Goal: Transaction & Acquisition: Obtain resource

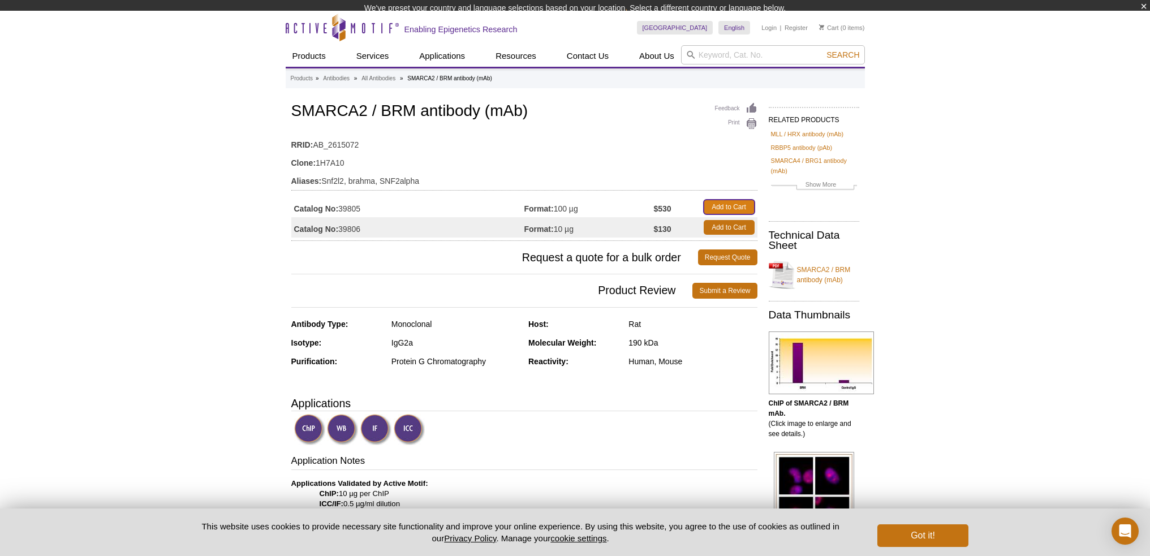
click at [723, 213] on tbody "Catalog No: 39805 Format: 100 µg $530 Add to Cart Catalog No: 39806 Format: 10 …" at bounding box center [524, 217] width 466 height 41
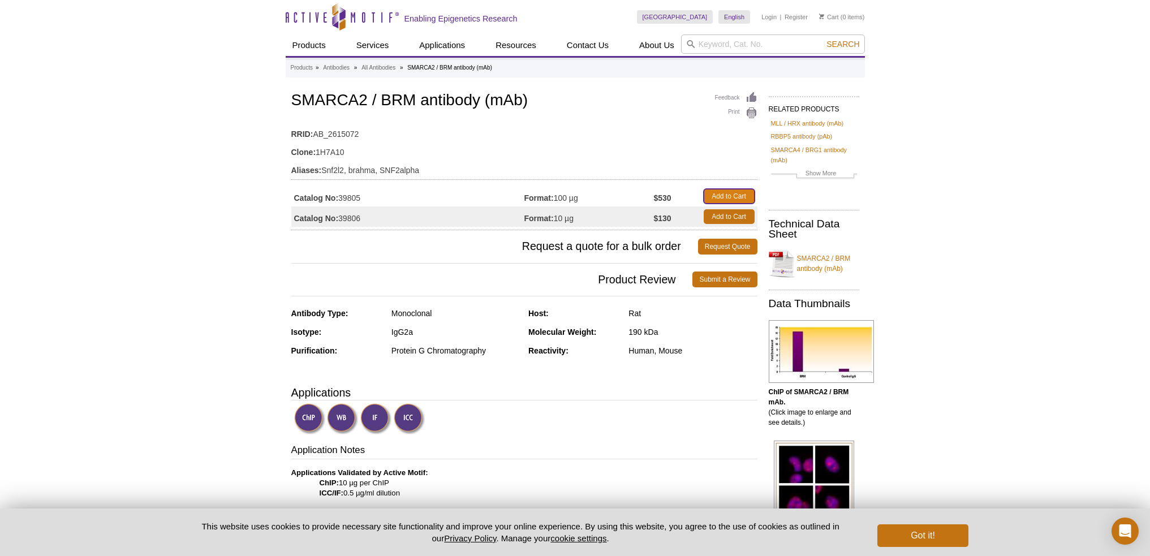
click at [726, 191] on link "Add to Cart" at bounding box center [729, 196] width 51 height 15
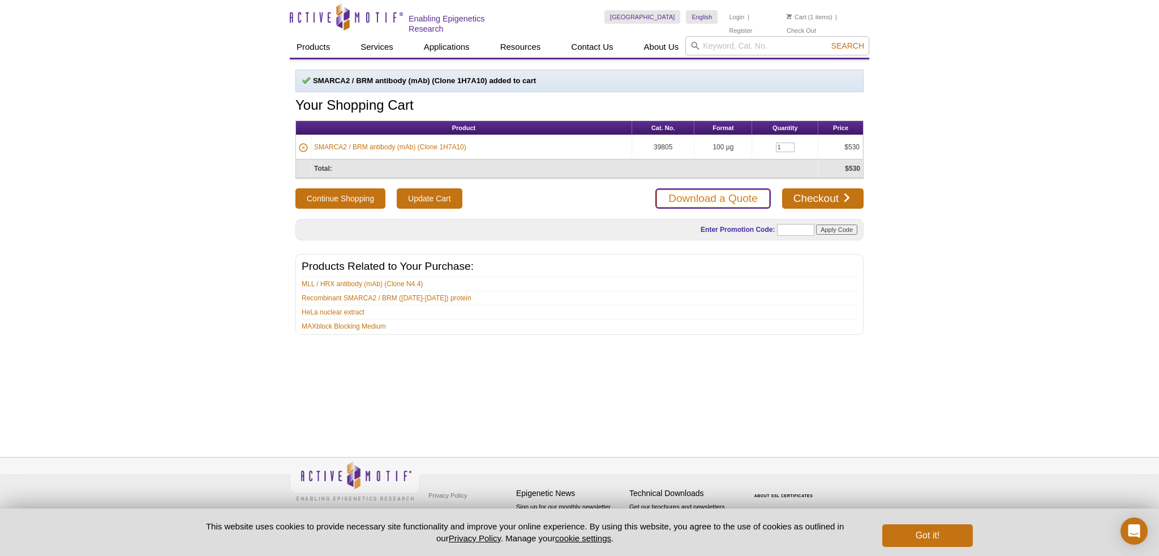
click at [723, 196] on link "Download a Quote" at bounding box center [712, 198] width 115 height 20
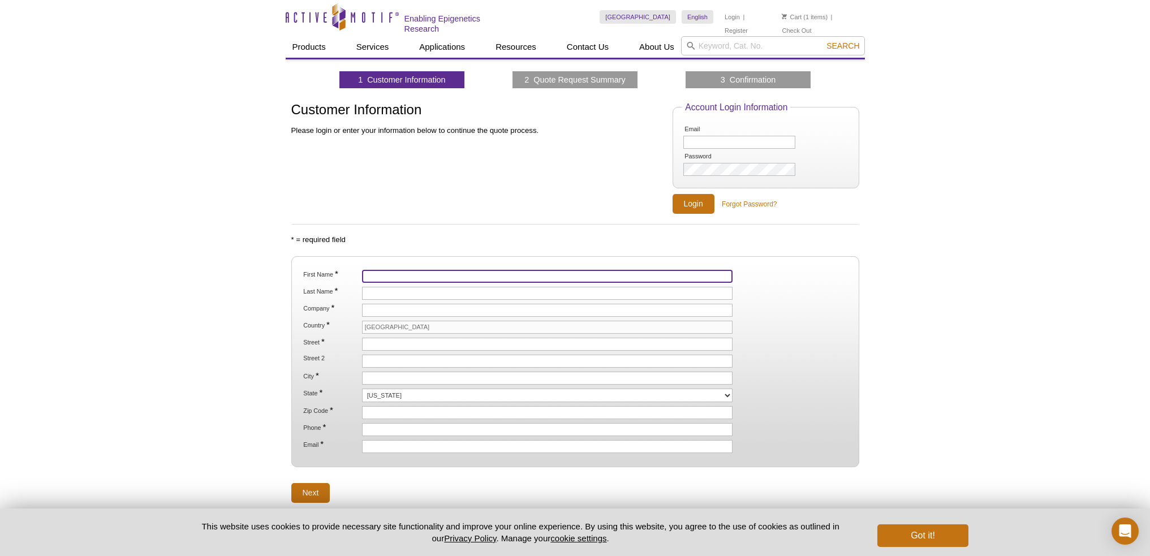
click at [400, 273] on input "First Name *" at bounding box center [547, 276] width 371 height 13
type input "Partha"
type input "Sarkar"
type input "University of Texas Medical Branch"
type input "[STREET_ADDRESS]"
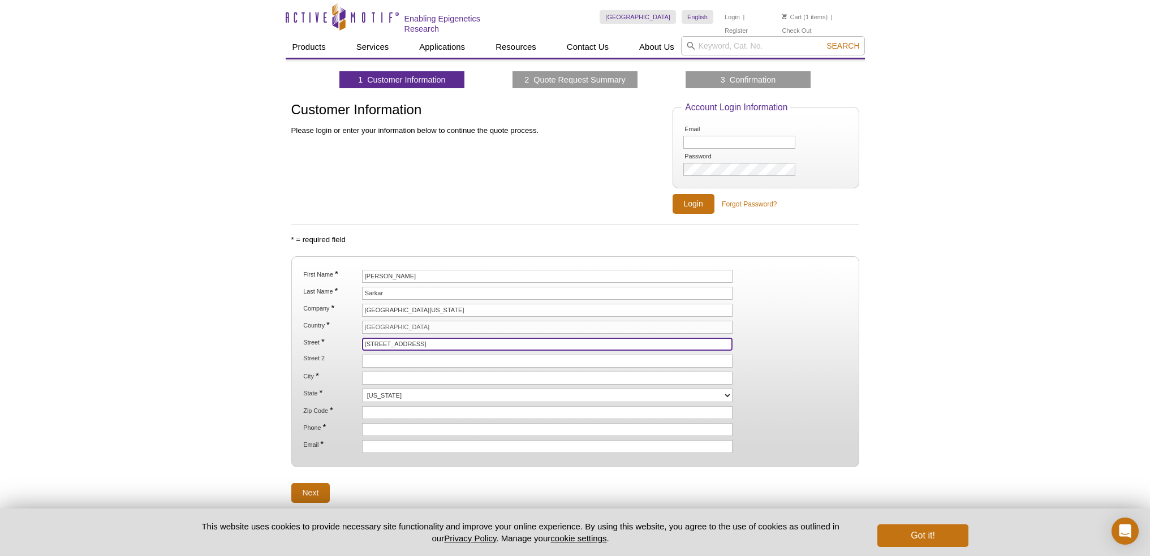
type input "Research Building 17, 4th floor"
type input "[GEOGRAPHIC_DATA]"
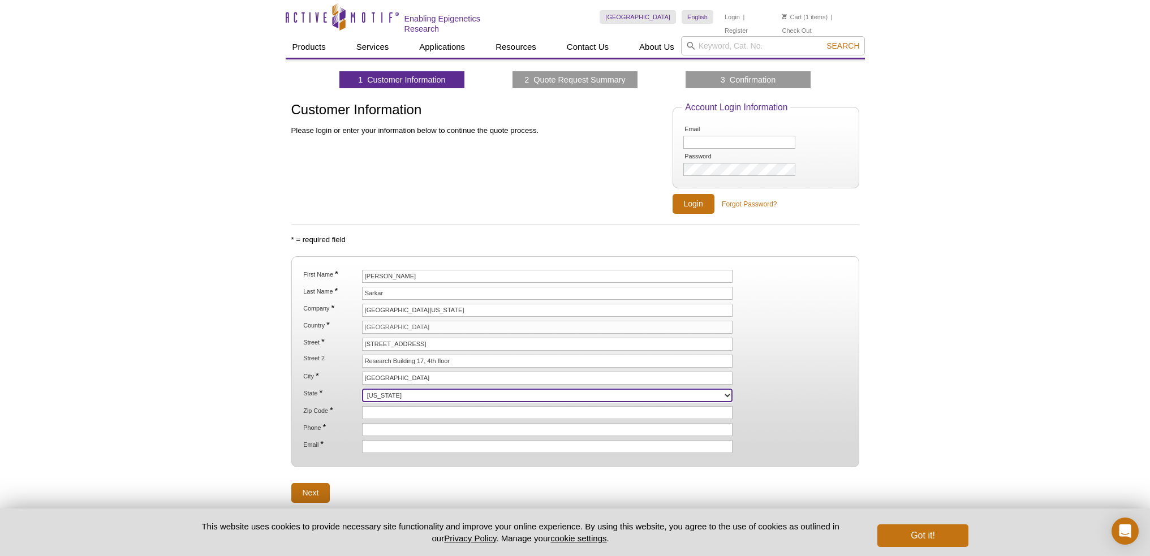
select select "TX"
type input "77555"
type input "2816785388"
type input "[EMAIL_ADDRESS][DOMAIN_NAME]"
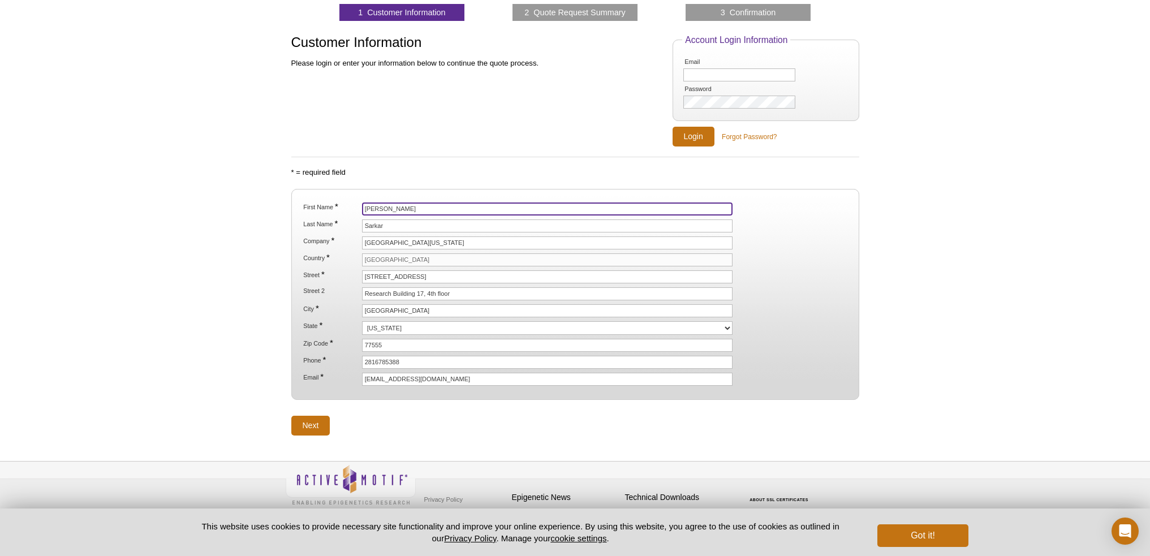
scroll to position [70, 0]
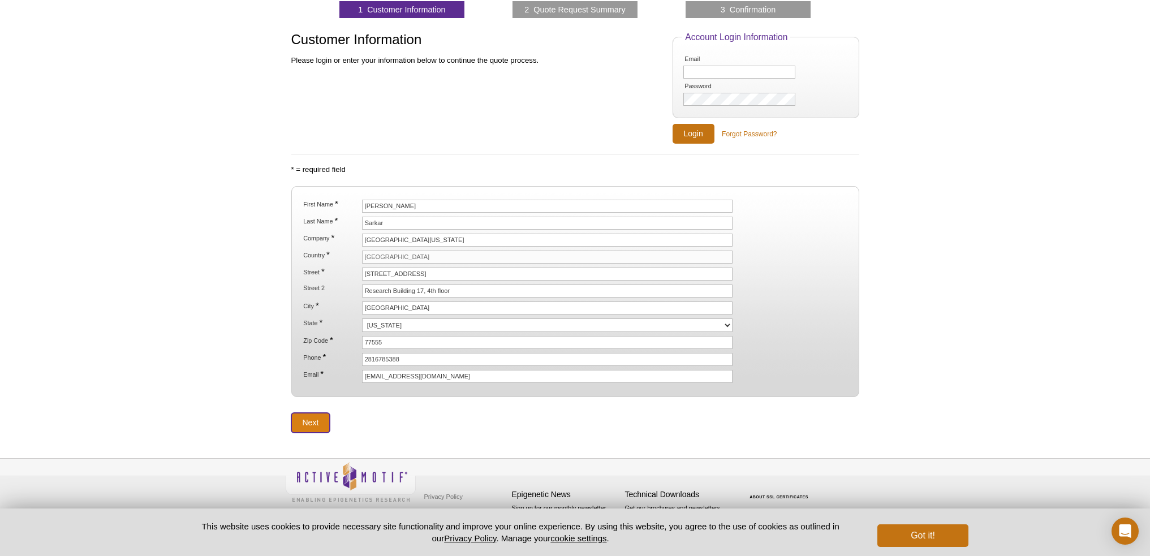
click at [309, 425] on input "Next" at bounding box center [310, 423] width 39 height 20
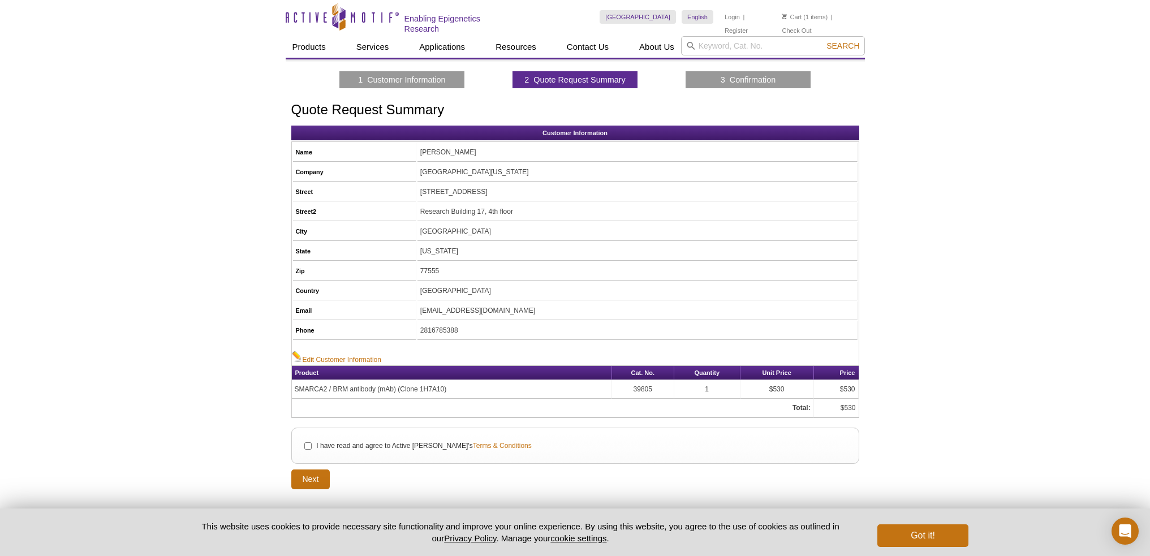
click at [309, 440] on li "I have read and agree to Active Motif's Terms & Conditions" at bounding box center [575, 446] width 548 height 12
click at [305, 444] on input "I have read and agree to Active Motif's Terms & Conditions" at bounding box center [307, 445] width 7 height 7
checkbox input "true"
click at [318, 476] on input "Next" at bounding box center [310, 480] width 39 height 20
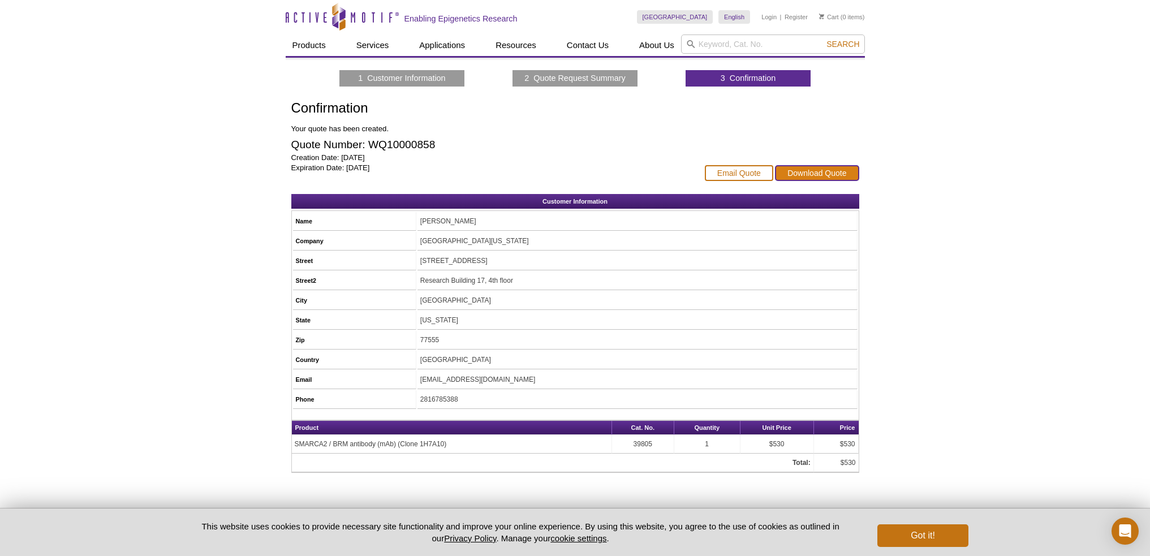
click at [824, 170] on link "Download Quote" at bounding box center [817, 173] width 84 height 16
